Goal: Task Accomplishment & Management: Complete application form

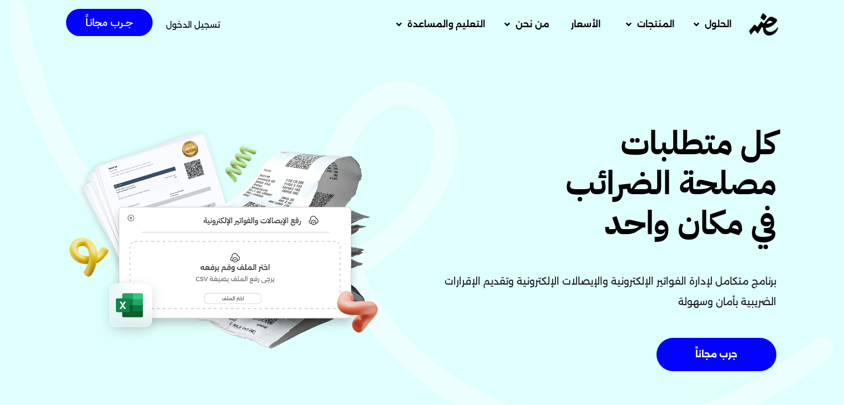
click at [183, 27] on span "تسجيل الدخول" at bounding box center [193, 25] width 54 height 8
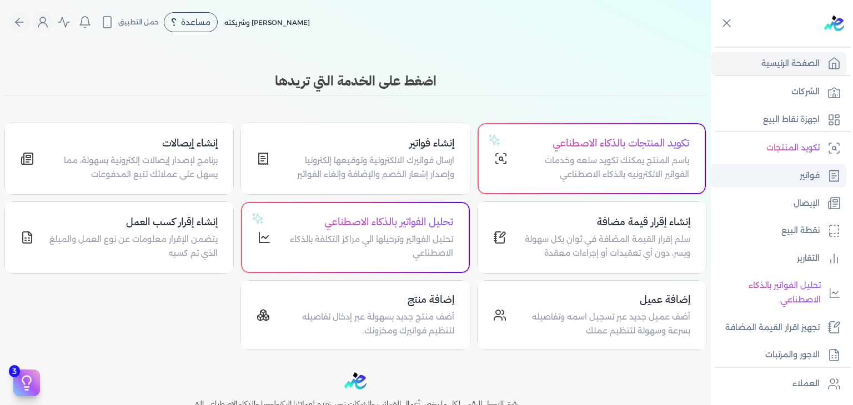
click at [773, 172] on link "فواتير" at bounding box center [778, 175] width 135 height 23
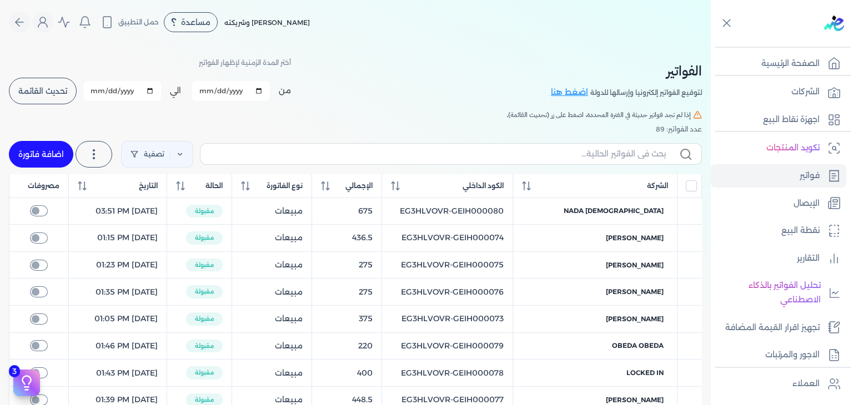
click at [56, 147] on link "اضافة فاتورة" at bounding box center [41, 154] width 64 height 27
select select "EGP"
select select "B"
select select "EGS"
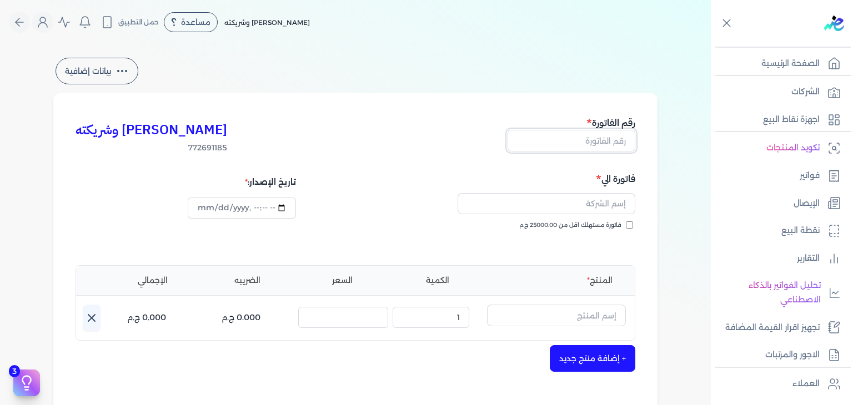
click at [620, 143] on input "text" at bounding box center [571, 140] width 128 height 21
paste input "EG3HLVOVR-GEIH000081"
type input "EG3HLVOVR-GEIH000081"
click at [620, 202] on input "text" at bounding box center [546, 203] width 178 height 21
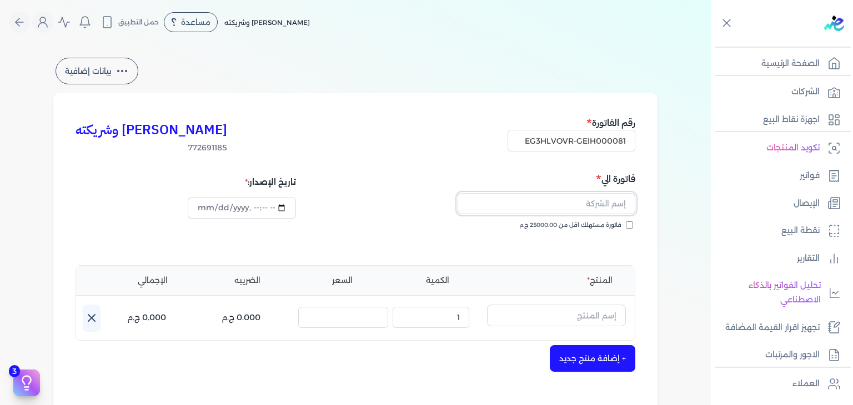
scroll to position [0, 0]
click at [653, 233] on div "كريم محمود ابراهيم الدقلة وشريكته 772691185 رقم الفاتورة EG3HLVOVR-GEIH000081 ف…" at bounding box center [355, 344] width 604 height 502
click at [630, 228] on input "فاتورة مستهلك اقل من 25000.00 ج.م" at bounding box center [629, 225] width 7 height 7
checkbox input "true"
click at [577, 208] on input "text" at bounding box center [546, 203] width 178 height 21
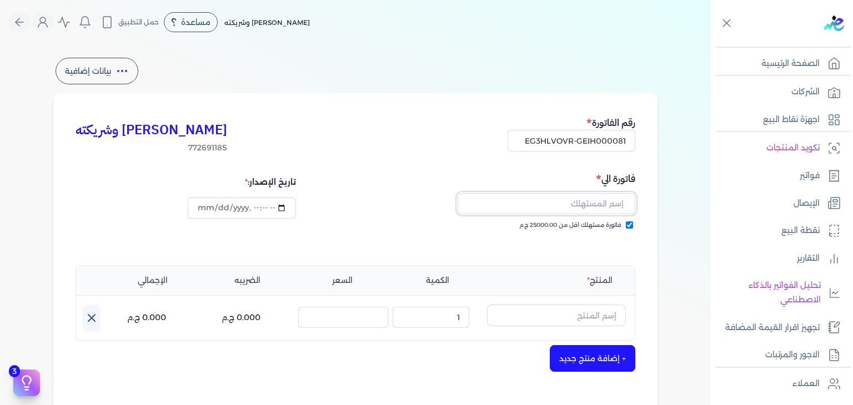
paste input "شيماء حسام"
paste input "مرة رذاذ"
type input "خمرة رذاذ"
click at [602, 320] on input "text" at bounding box center [556, 315] width 139 height 21
paste input "خمرة رذاذ"
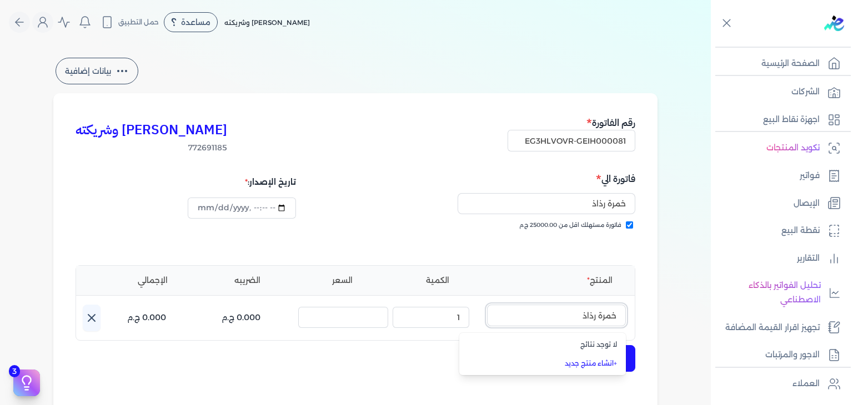
type input "خمرة رذاذ"
click at [595, 202] on input "خمرة رذاذ" at bounding box center [546, 203] width 178 height 21
paste input "يماء حسام"
type input "شيماء حسام"
click at [596, 314] on input "text" at bounding box center [556, 315] width 139 height 21
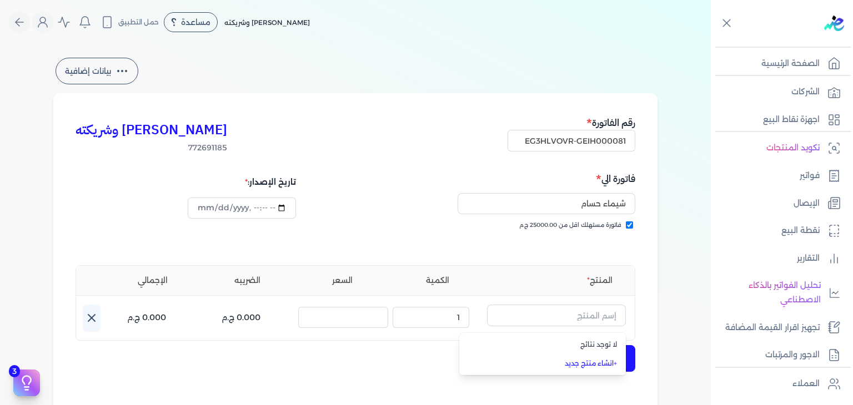
click at [591, 363] on link "+ انشاء منتج جديد" at bounding box center [548, 364] width 135 height 10
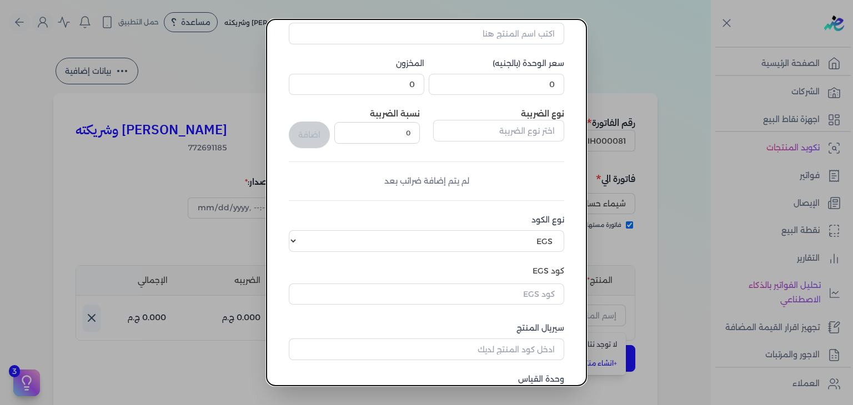
scroll to position [170, 0]
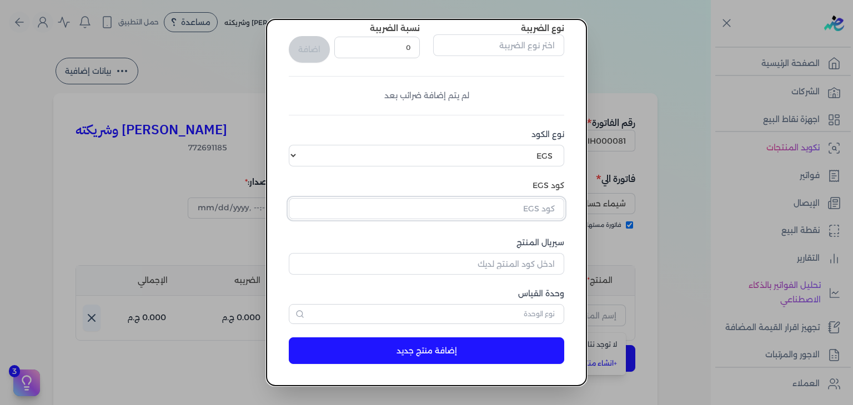
click at [496, 207] on input "text" at bounding box center [426, 208] width 275 height 21
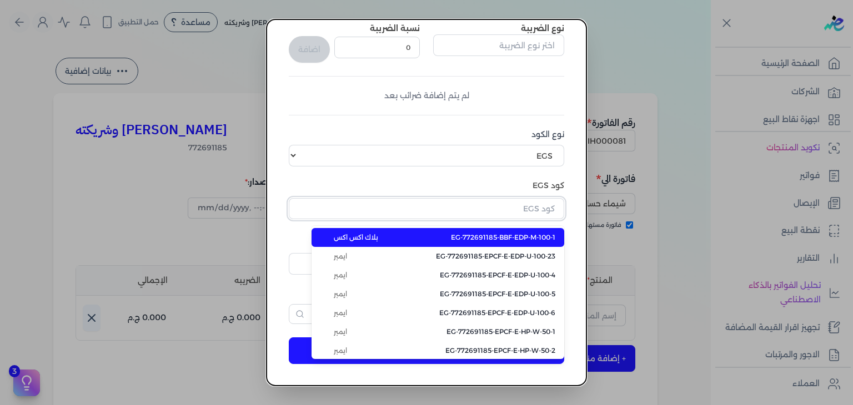
paste input "EG-772691185-MSA-RFM-W-250-3"
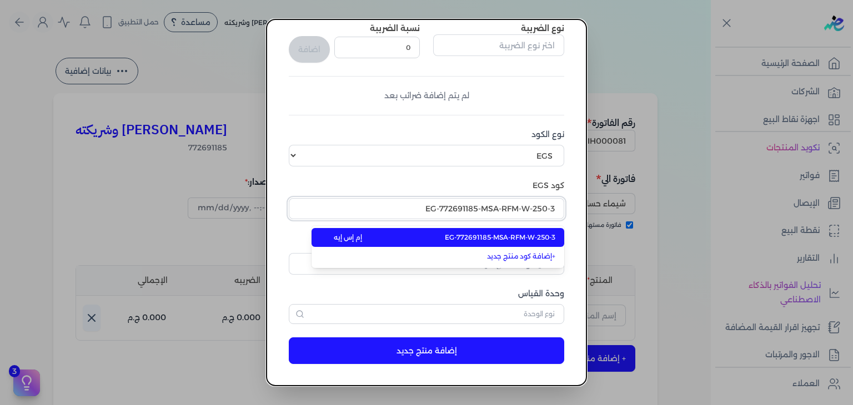
type input "EG-772691185-MSA-RFM-W-250-3"
click at [515, 235] on span "EG-772691185-MSA-RFM-W-250-3" at bounding box center [500, 238] width 110 height 10
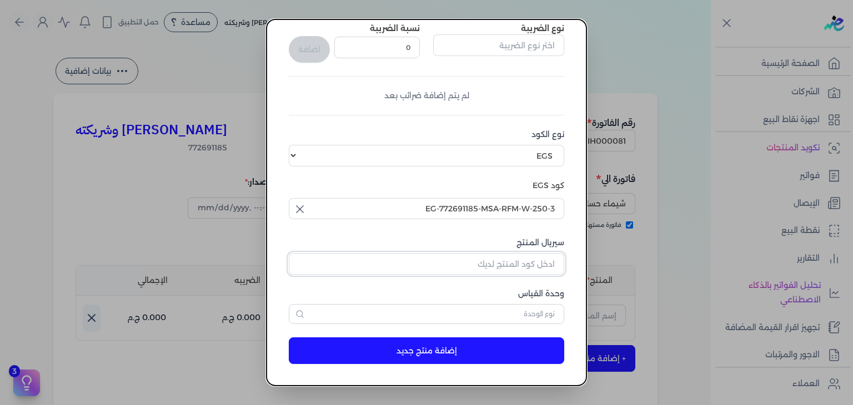
click at [536, 261] on input "سيريال المنتج" at bounding box center [426, 263] width 275 height 21
paste input "Z9C0A8C22AFA139AB8035Z-1"
type input "Z9C0A8C22AFA139AB8035Z-1"
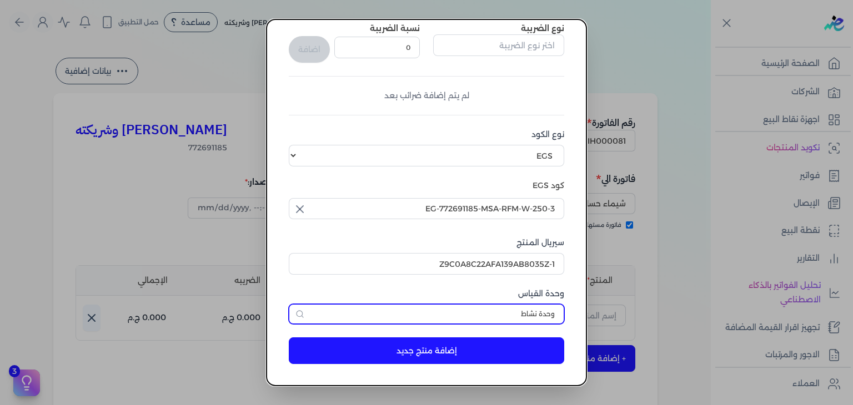
scroll to position [0, 0]
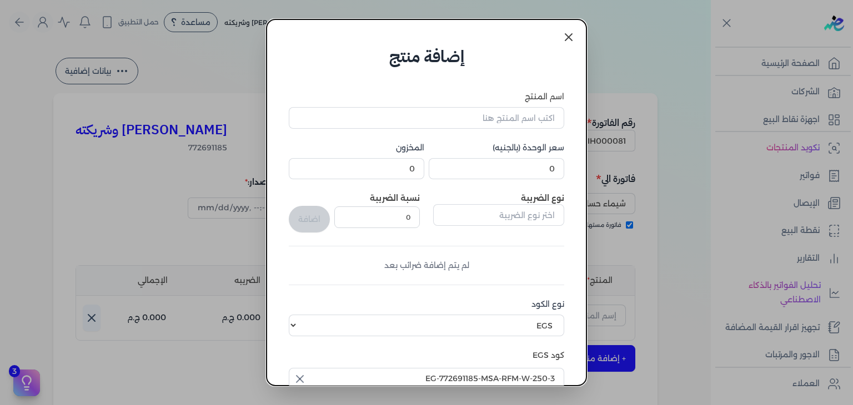
type input "وحدة نشاط"
click at [526, 167] on input "0" at bounding box center [496, 168] width 135 height 21
type input "220"
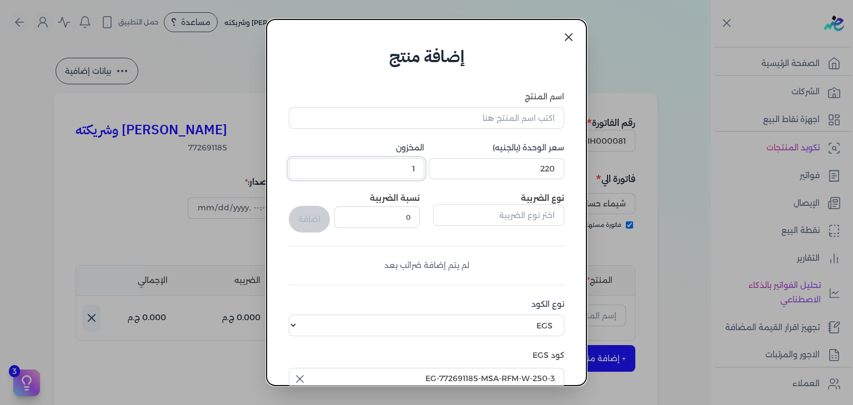
type input "1"
drag, startPoint x: 519, startPoint y: 117, endPoint x: 512, endPoint y: 128, distance: 12.8
click at [519, 117] on input "اسم المنتج" at bounding box center [426, 117] width 275 height 21
paste input "خمرة رذاذ عطري منعش نسائي - 250 مللي"
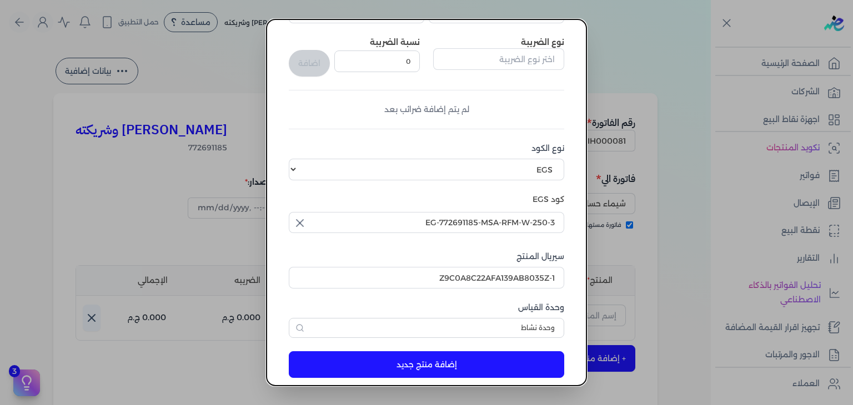
scroll to position [170, 0]
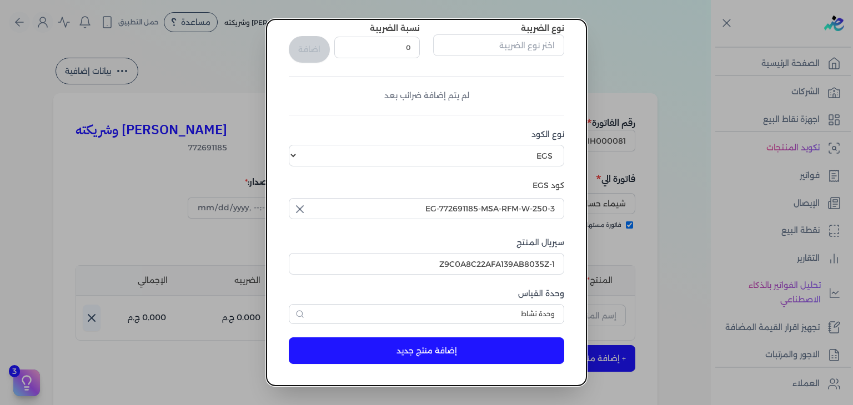
type input "خمرة رذاذ عطري منعش نسائي - 250 مللي"
click at [448, 346] on button "إضافة منتج جديد" at bounding box center [426, 351] width 275 height 27
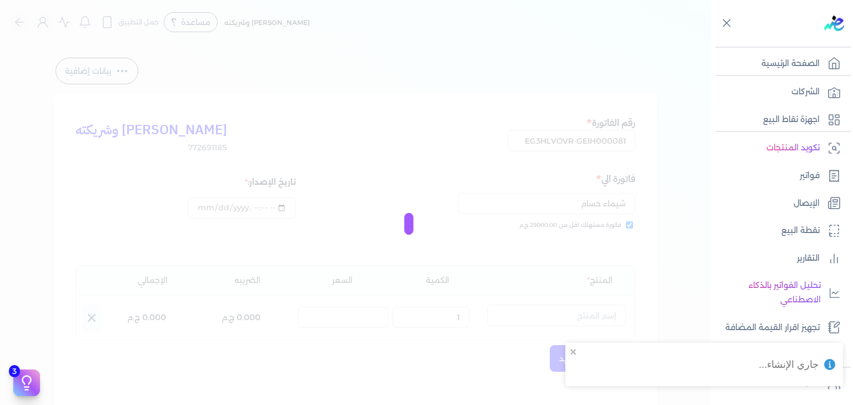
select select "EGS"
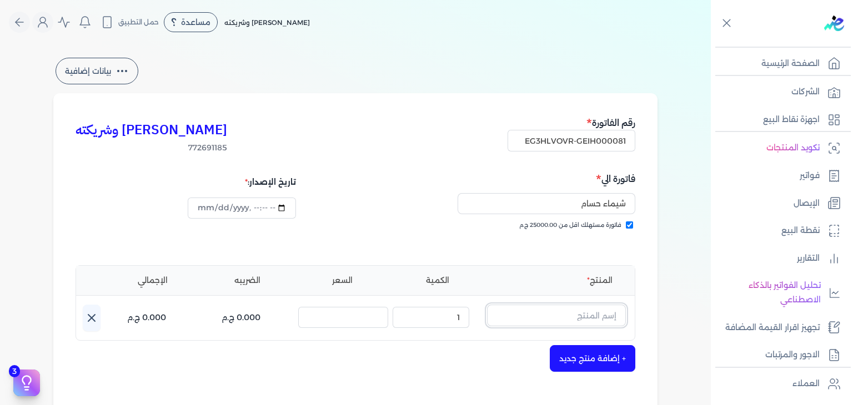
click at [577, 306] on input "text" at bounding box center [556, 315] width 139 height 21
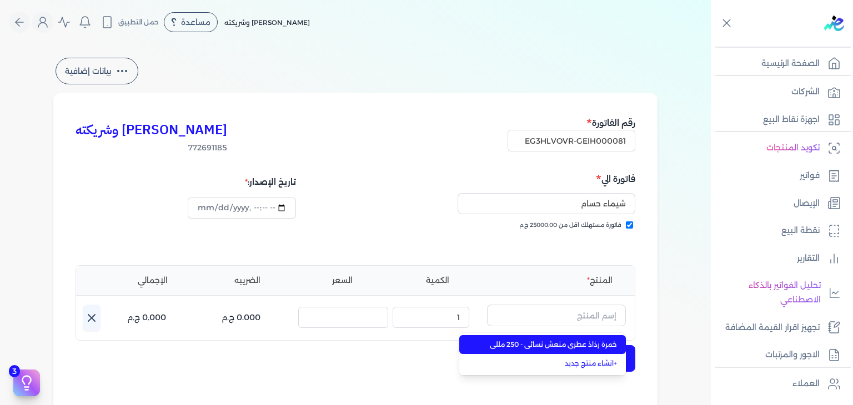
click at [580, 343] on span "خمرة رذاذ عطري منعش نسائي - 250 مللي" at bounding box center [548, 345] width 135 height 10
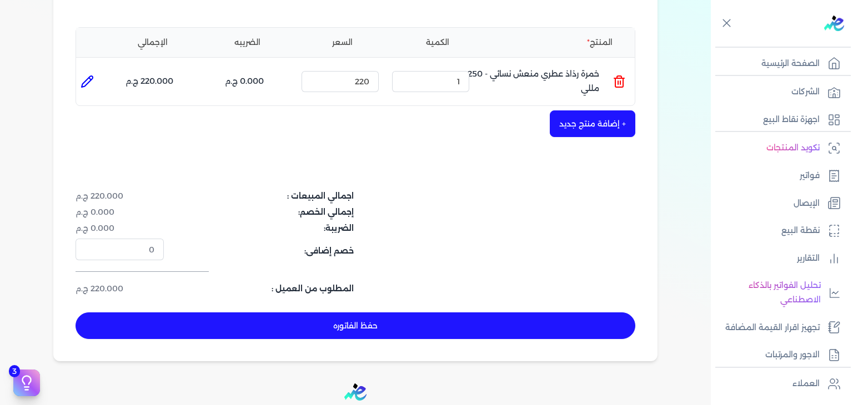
scroll to position [362, 0]
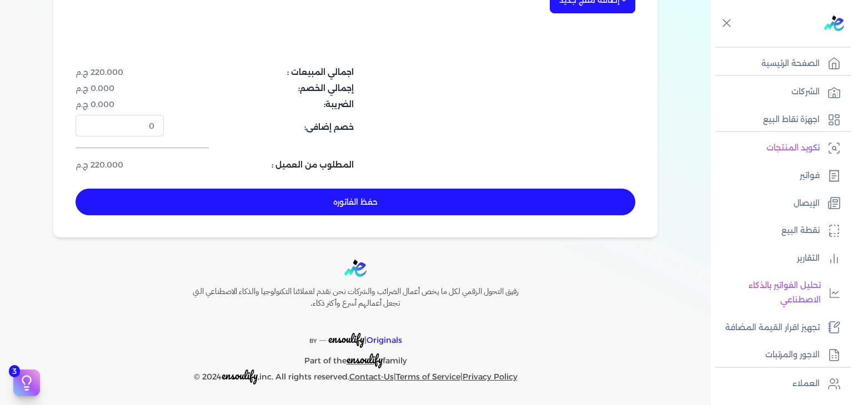
click at [422, 209] on button "حفظ الفاتوره" at bounding box center [356, 202] width 560 height 27
type input "2025-08-20"
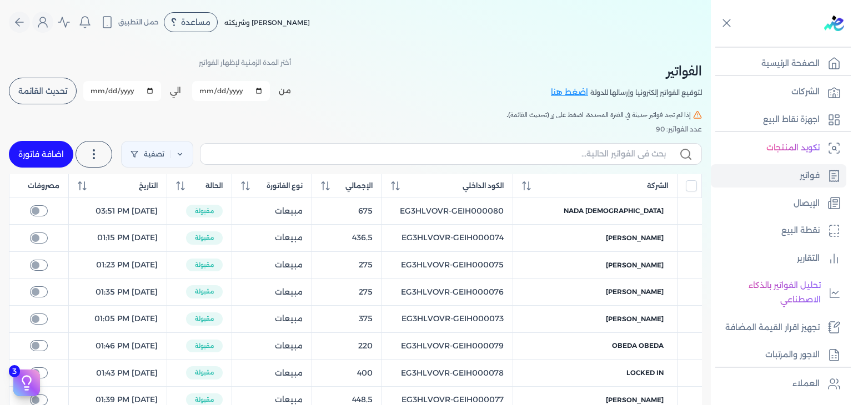
click at [67, 87] on span "تحديث القائمة" at bounding box center [42, 91] width 49 height 8
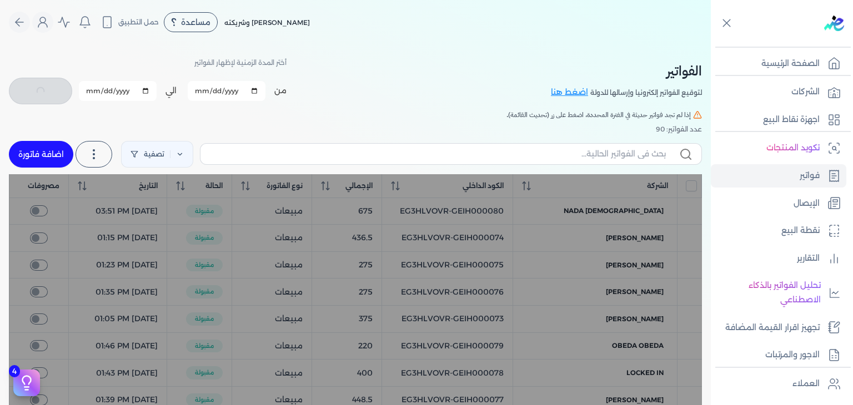
checkbox input "false"
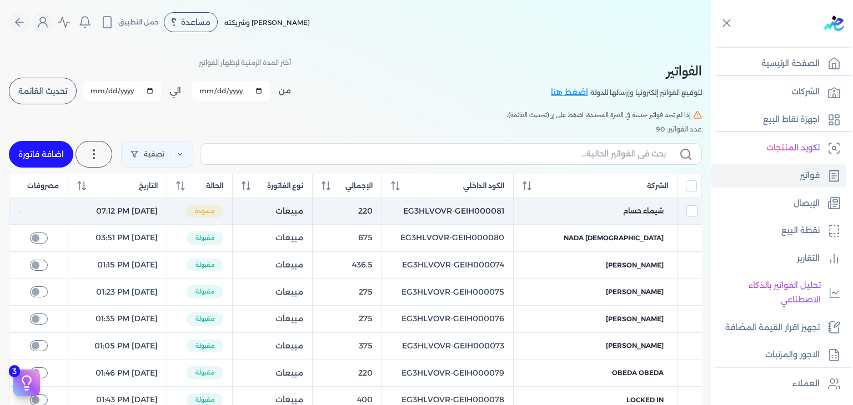
click at [661, 213] on span "شيماء حسام" at bounding box center [643, 211] width 41 height 10
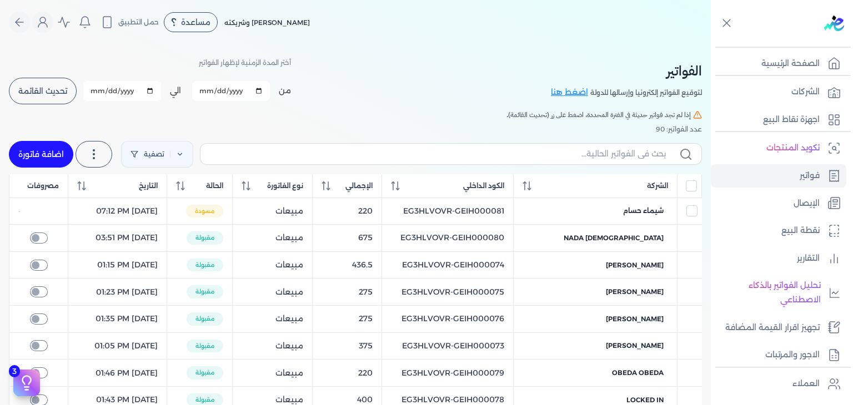
select select "EGP"
select select "B"
select select "EGS"
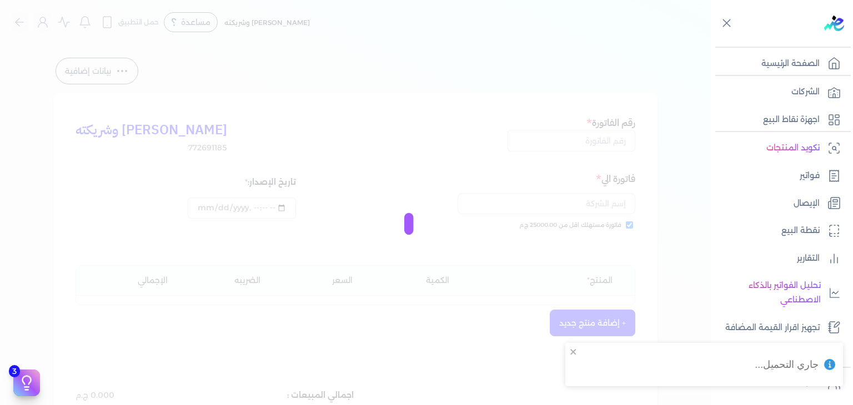
type input "EG3HLVOVR-GEIH000081"
checkbox input "true"
type input "2025-08-20T19:12:15"
type input "2025-08-20"
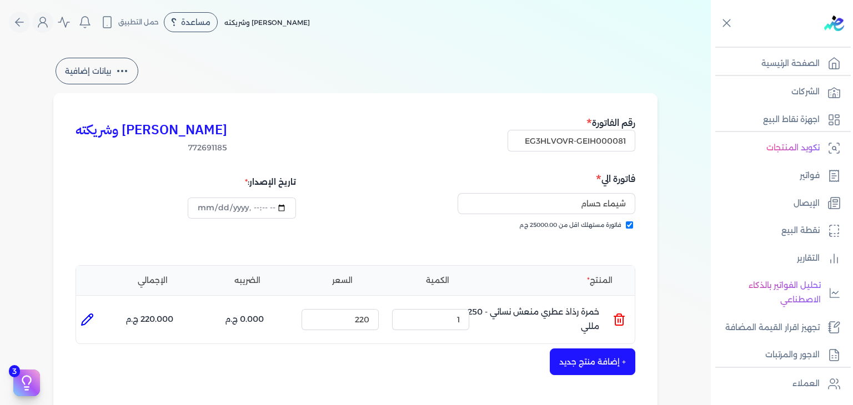
scroll to position [333, 0]
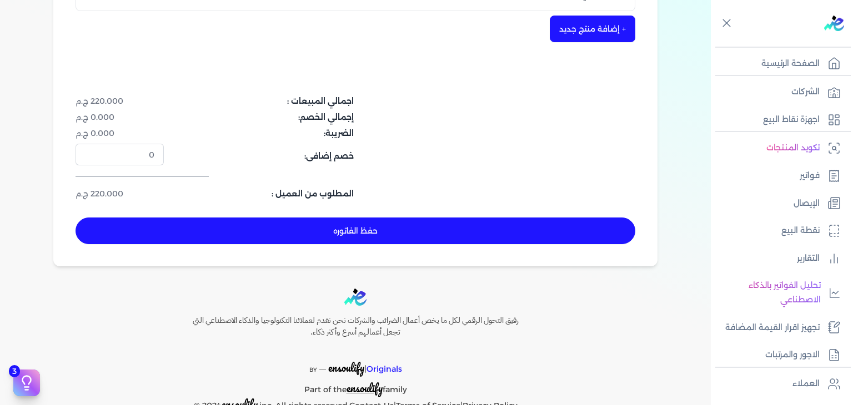
click at [482, 229] on button "حفظ الفاتوره" at bounding box center [356, 231] width 560 height 27
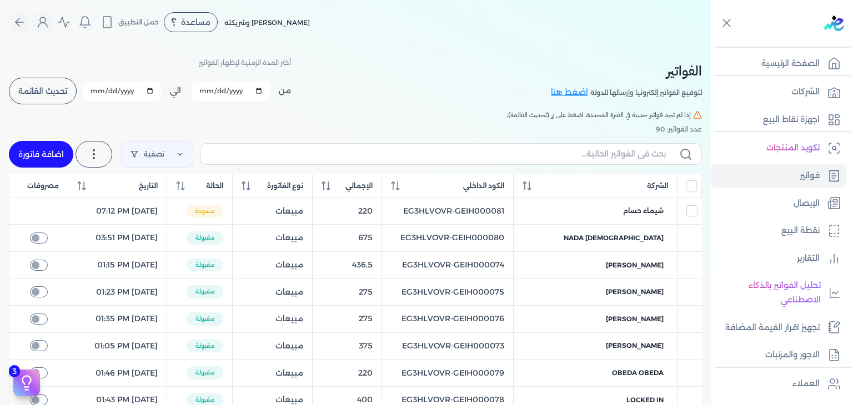
click at [58, 96] on button "تحديث القائمة" at bounding box center [43, 91] width 68 height 27
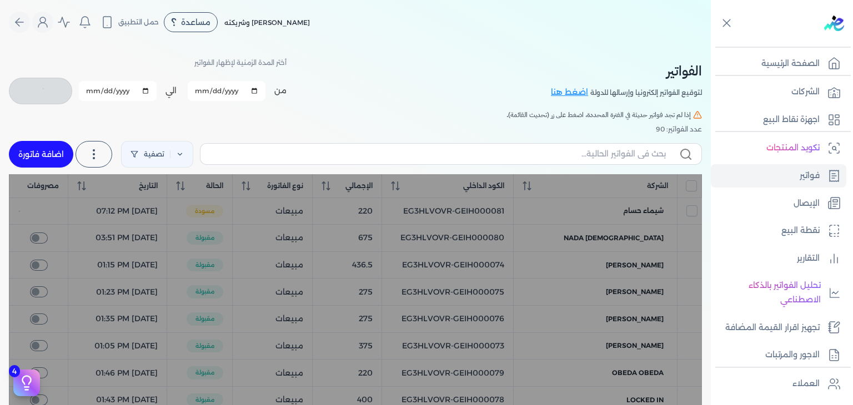
checkbox input "false"
